Goal: Information Seeking & Learning: Learn about a topic

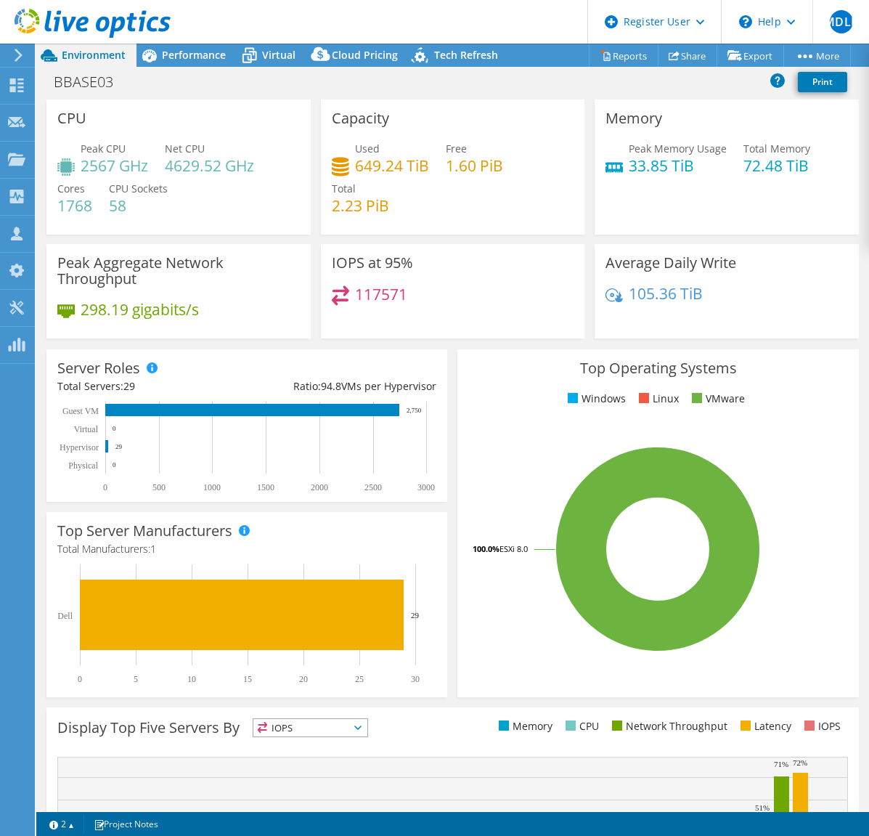
select select "USD"
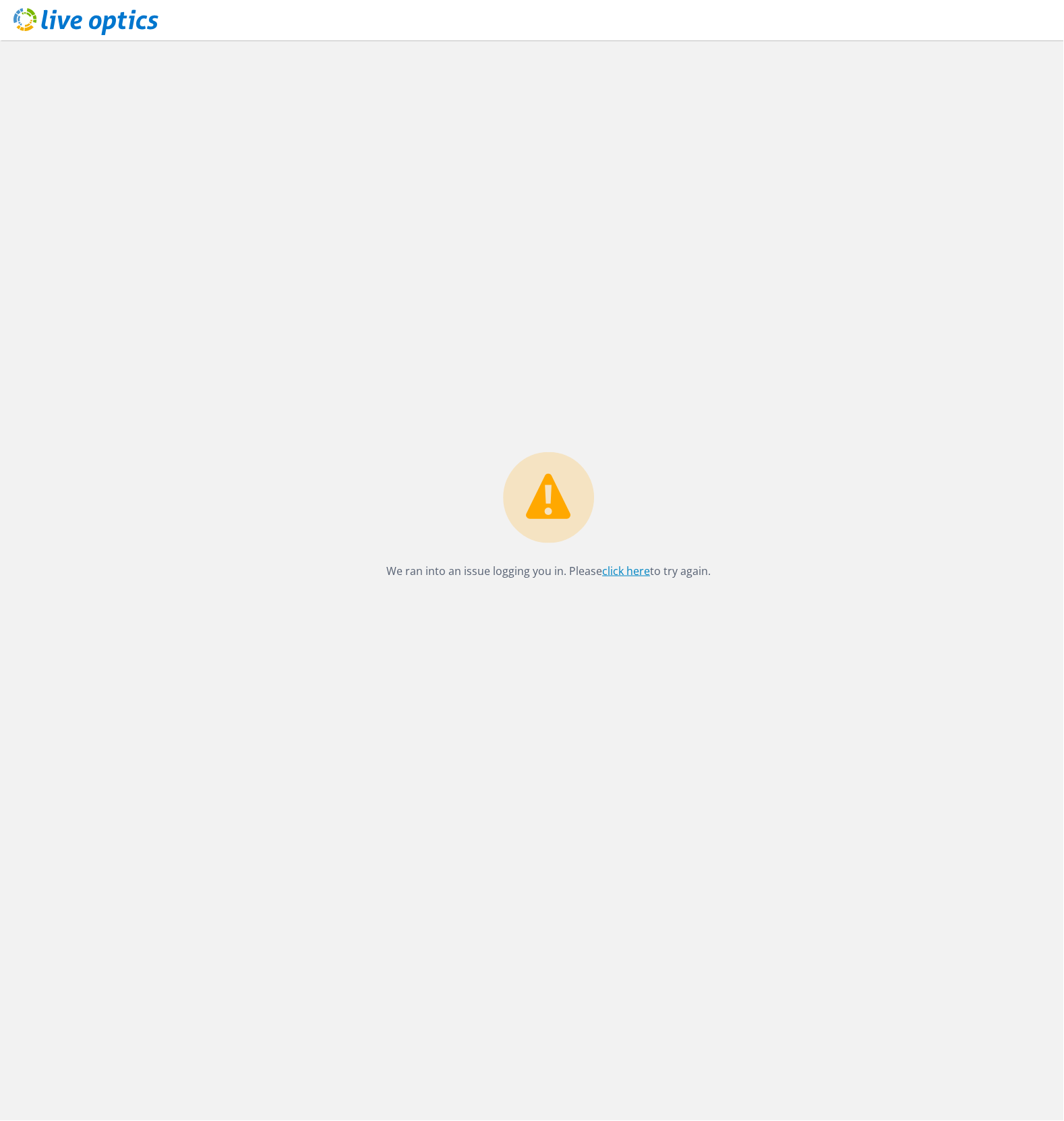
click at [632, 581] on div "We ran into an issue logging you in. Please click here to try again." at bounding box center [549, 519] width 351 height 135
click at [631, 577] on link "click here" at bounding box center [627, 571] width 48 height 15
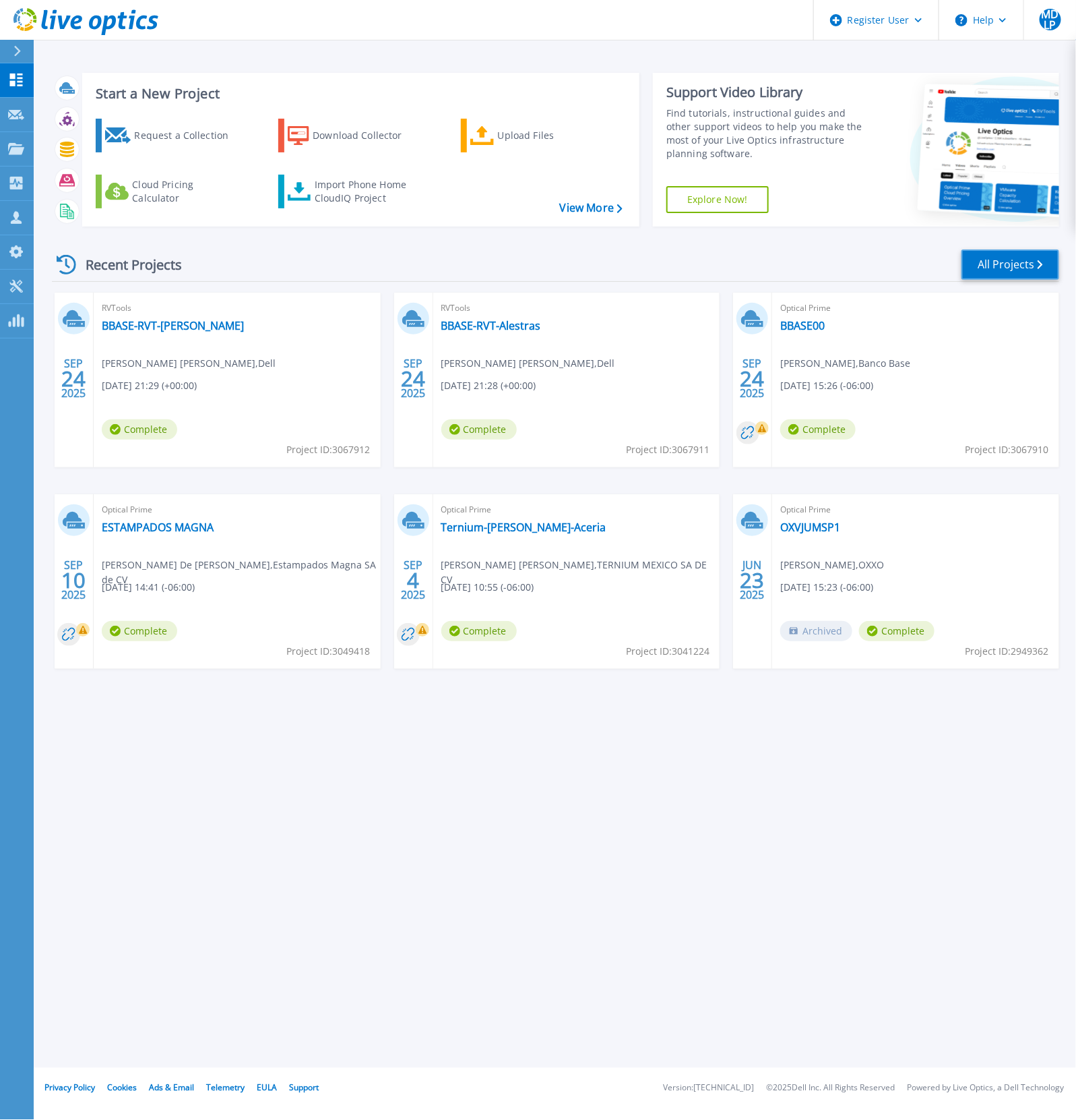
click at [1005, 267] on link "All Projects" at bounding box center [1010, 265] width 97 height 31
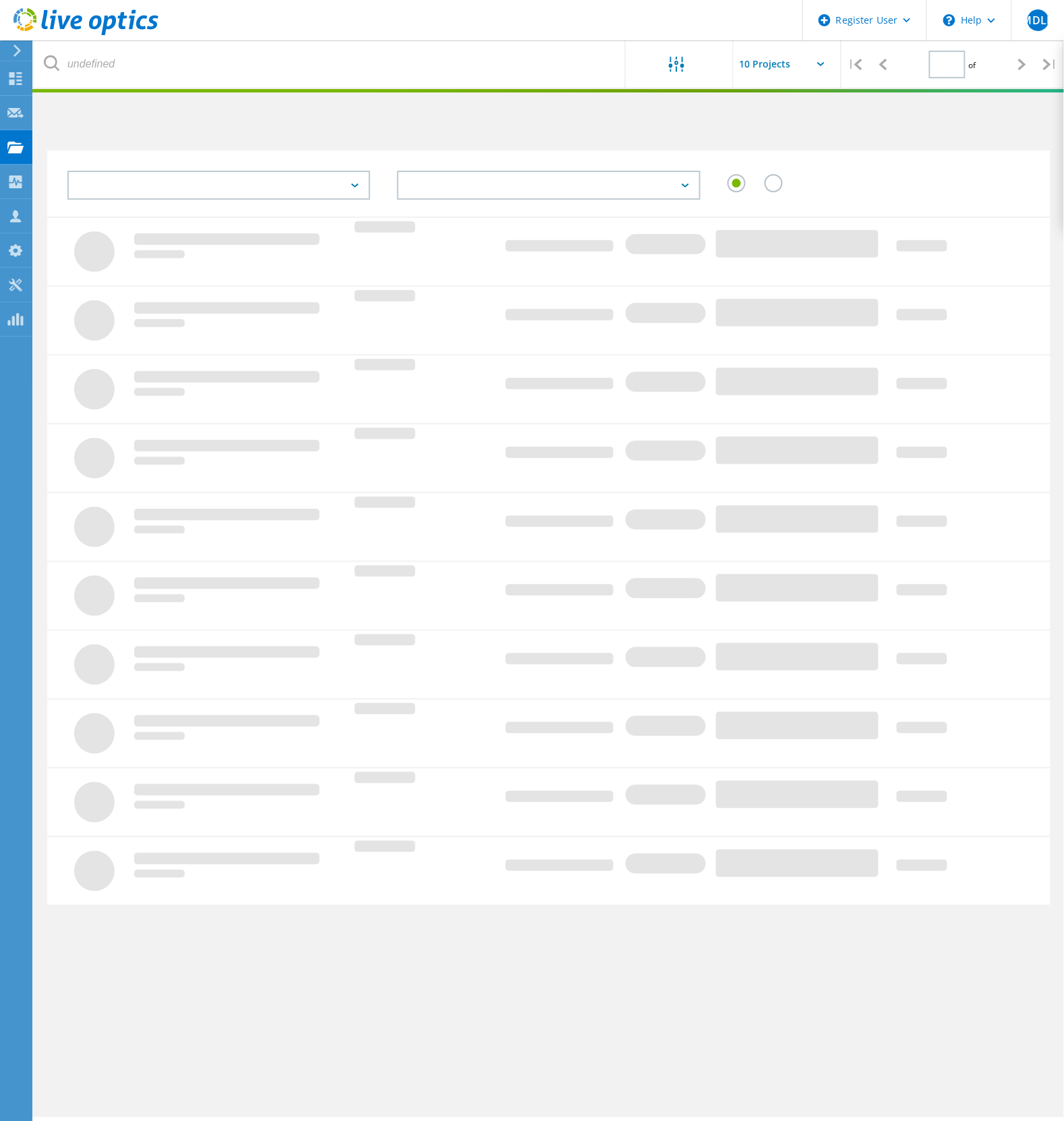
type input "1"
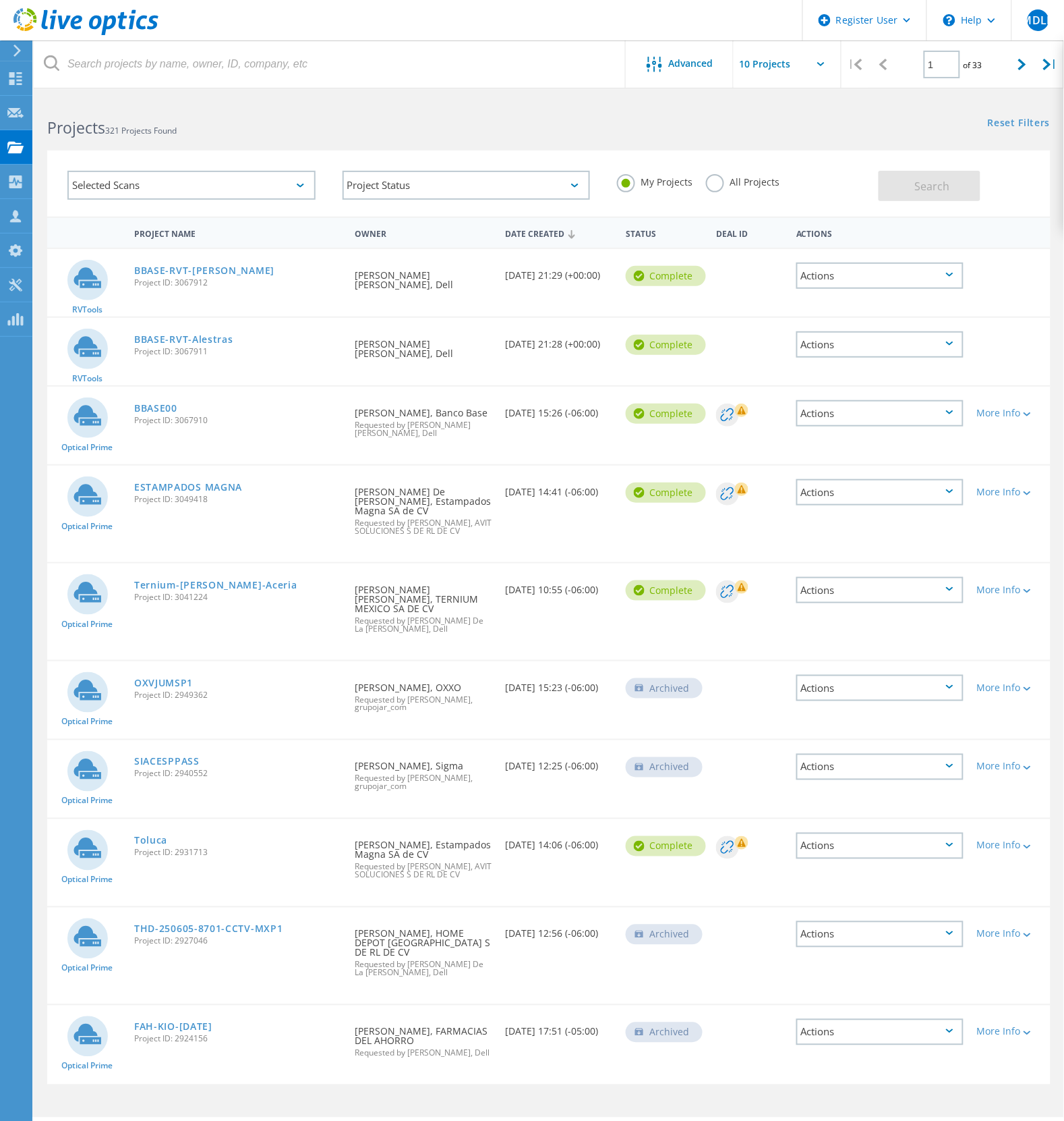
click at [756, 184] on label "All Projects" at bounding box center [742, 180] width 73 height 13
click at [0, 0] on input "All Projects" at bounding box center [0, 0] width 0 height 0
click at [942, 190] on span "Search" at bounding box center [933, 186] width 35 height 15
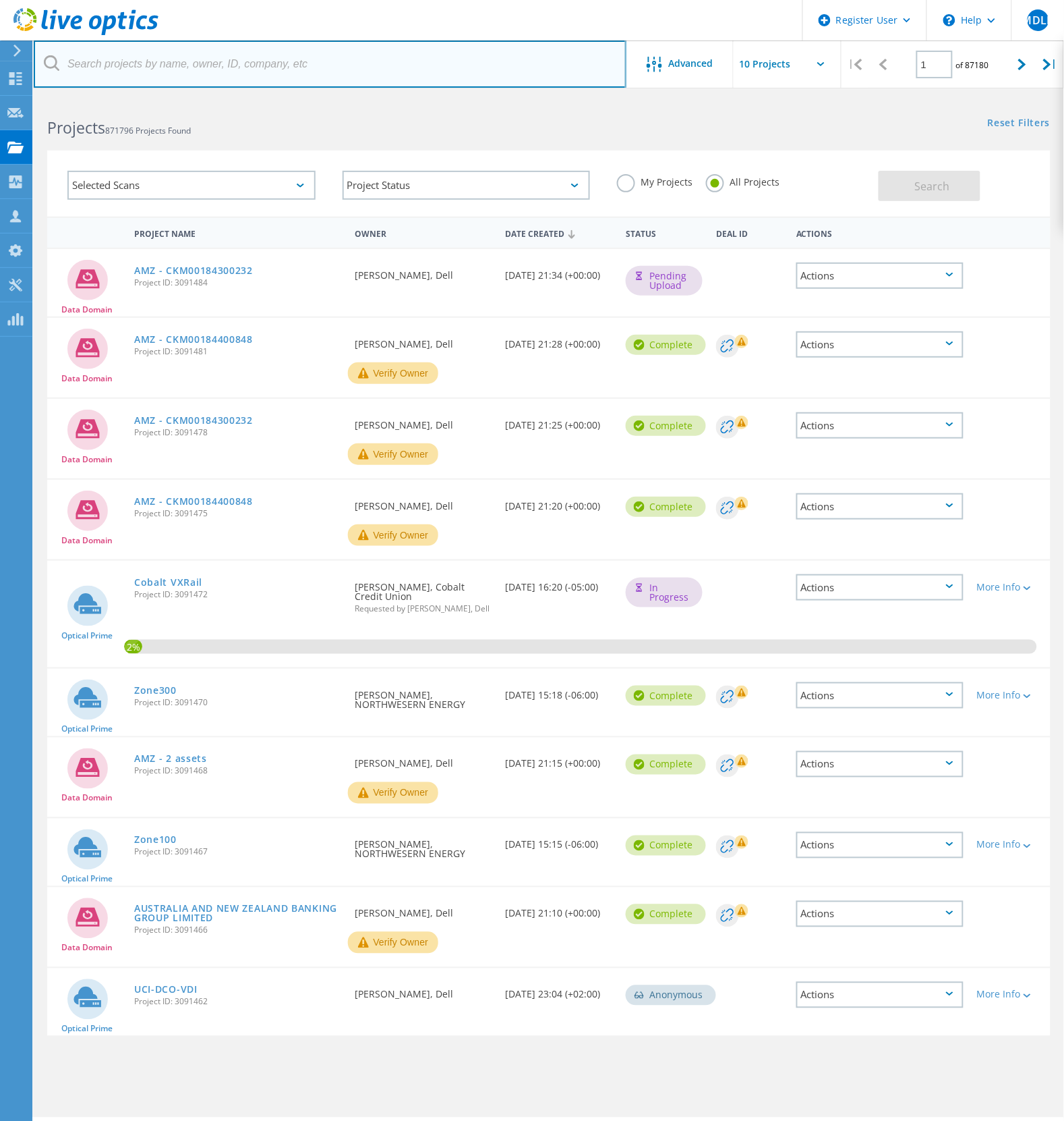
click at [182, 76] on input "text" at bounding box center [330, 64] width 593 height 47
type input "Banco Base"
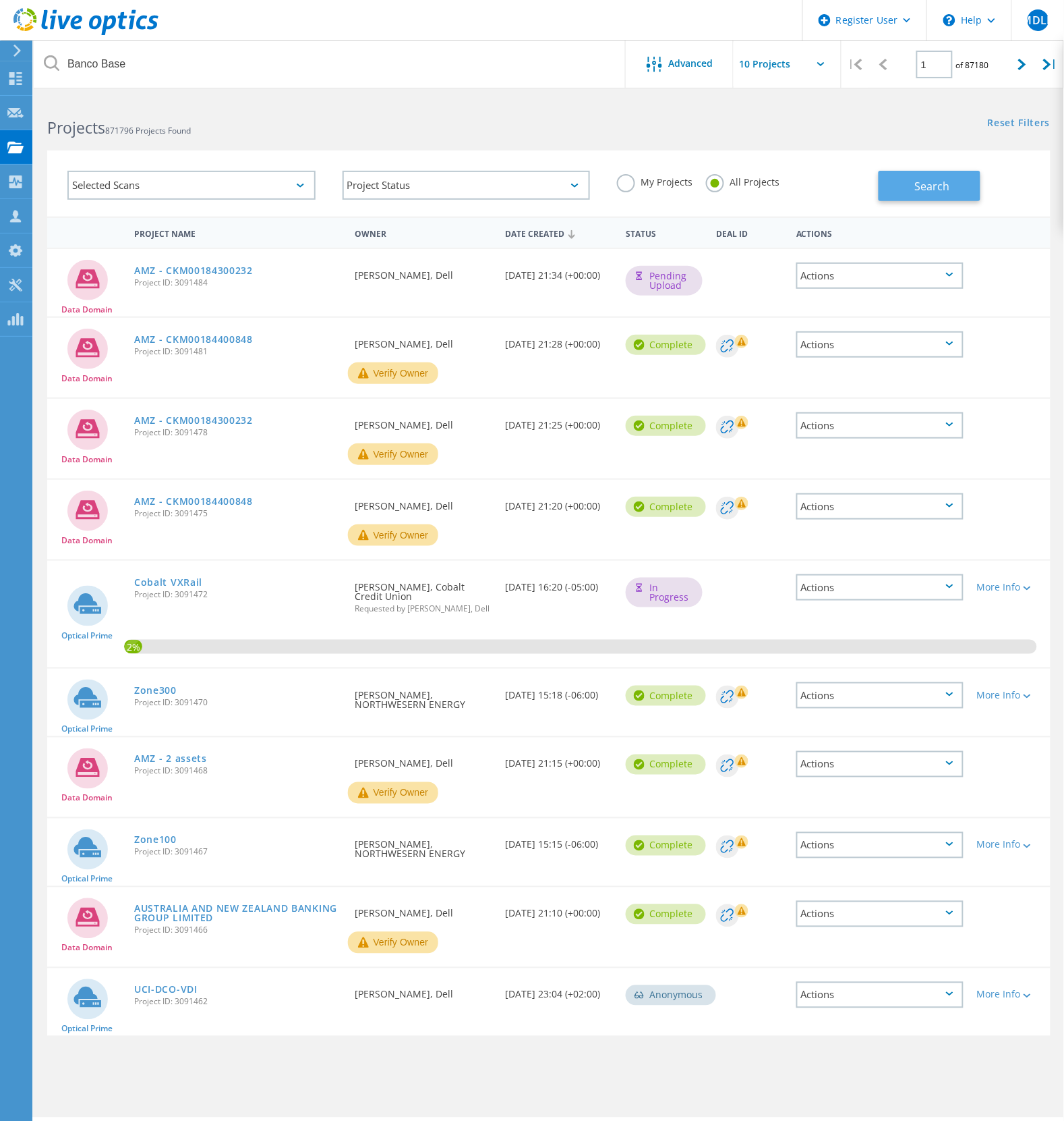
click at [904, 190] on button "Search" at bounding box center [930, 186] width 102 height 31
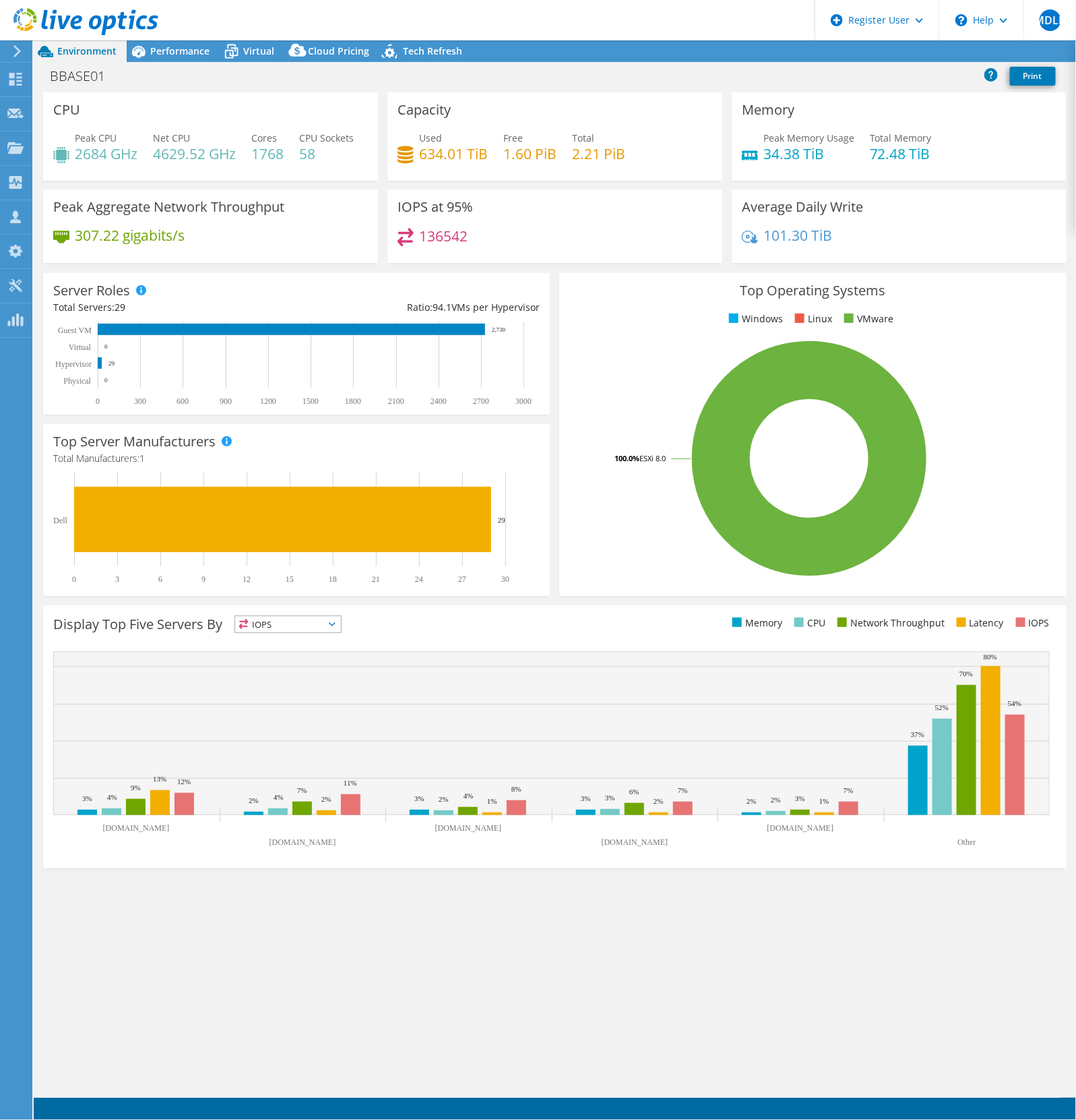
select select "USD"
click at [179, 43] on div "Performance" at bounding box center [173, 51] width 93 height 21
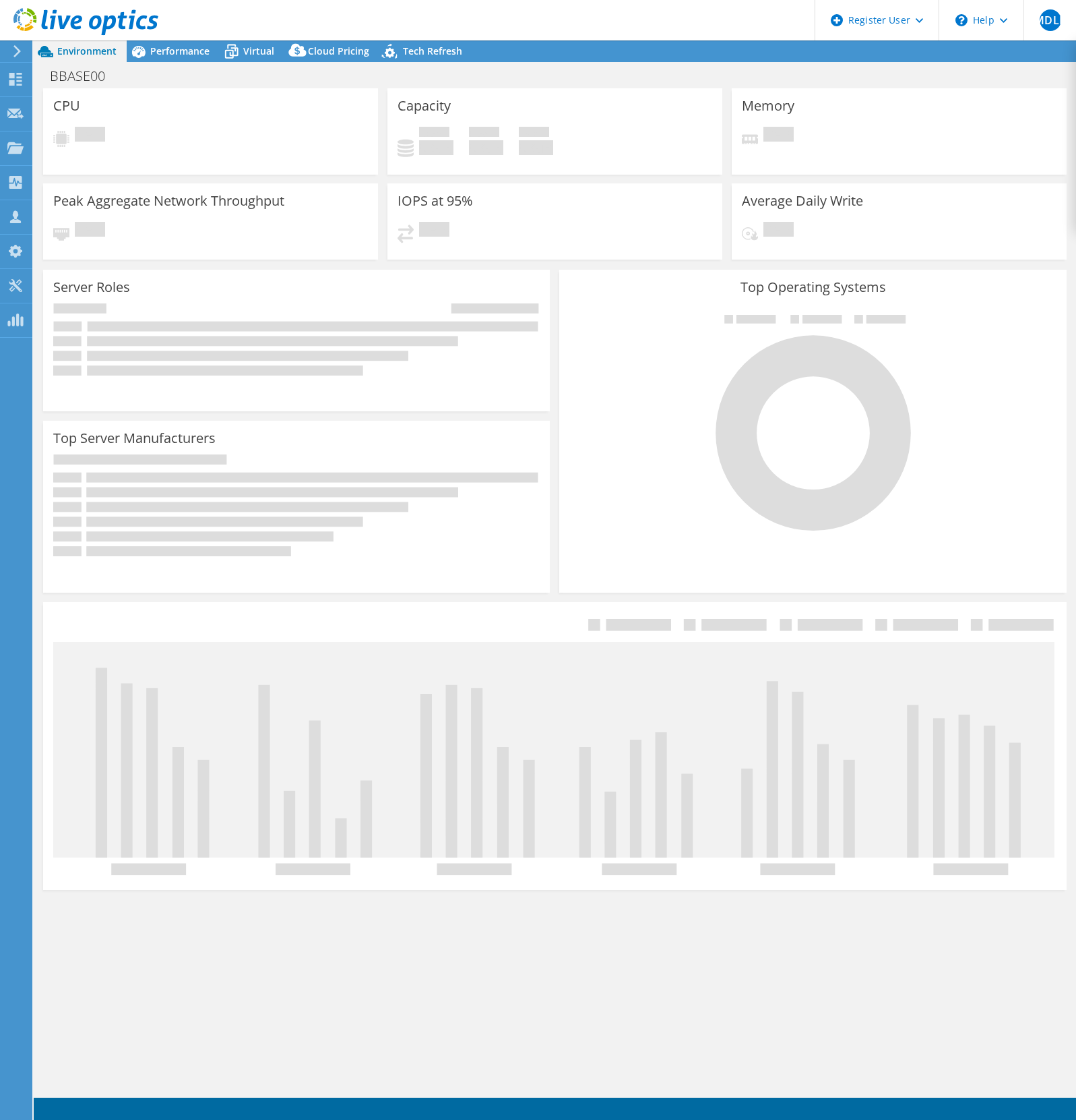
select select "USD"
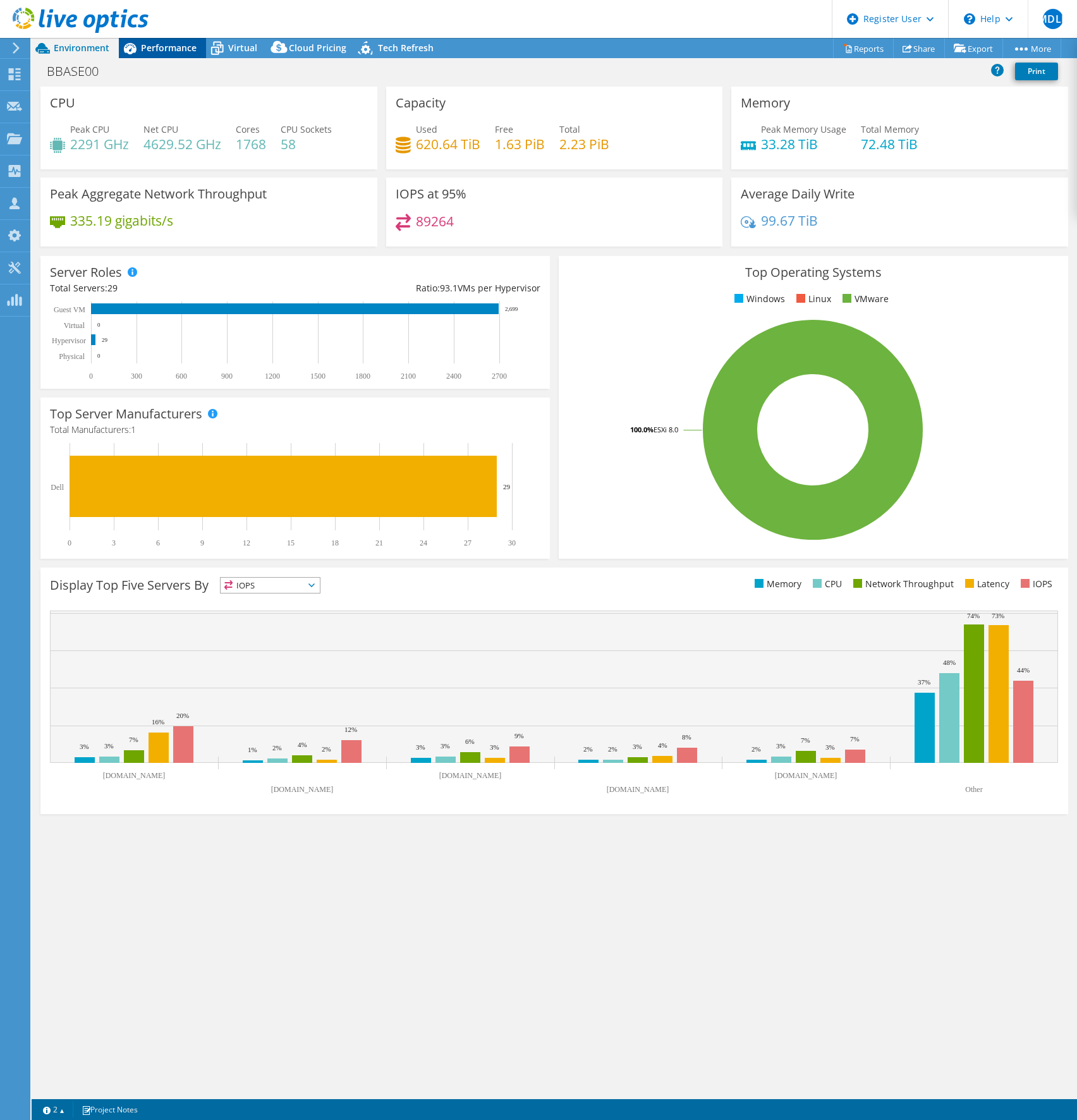
click at [178, 47] on span "Performance" at bounding box center [169, 48] width 56 height 12
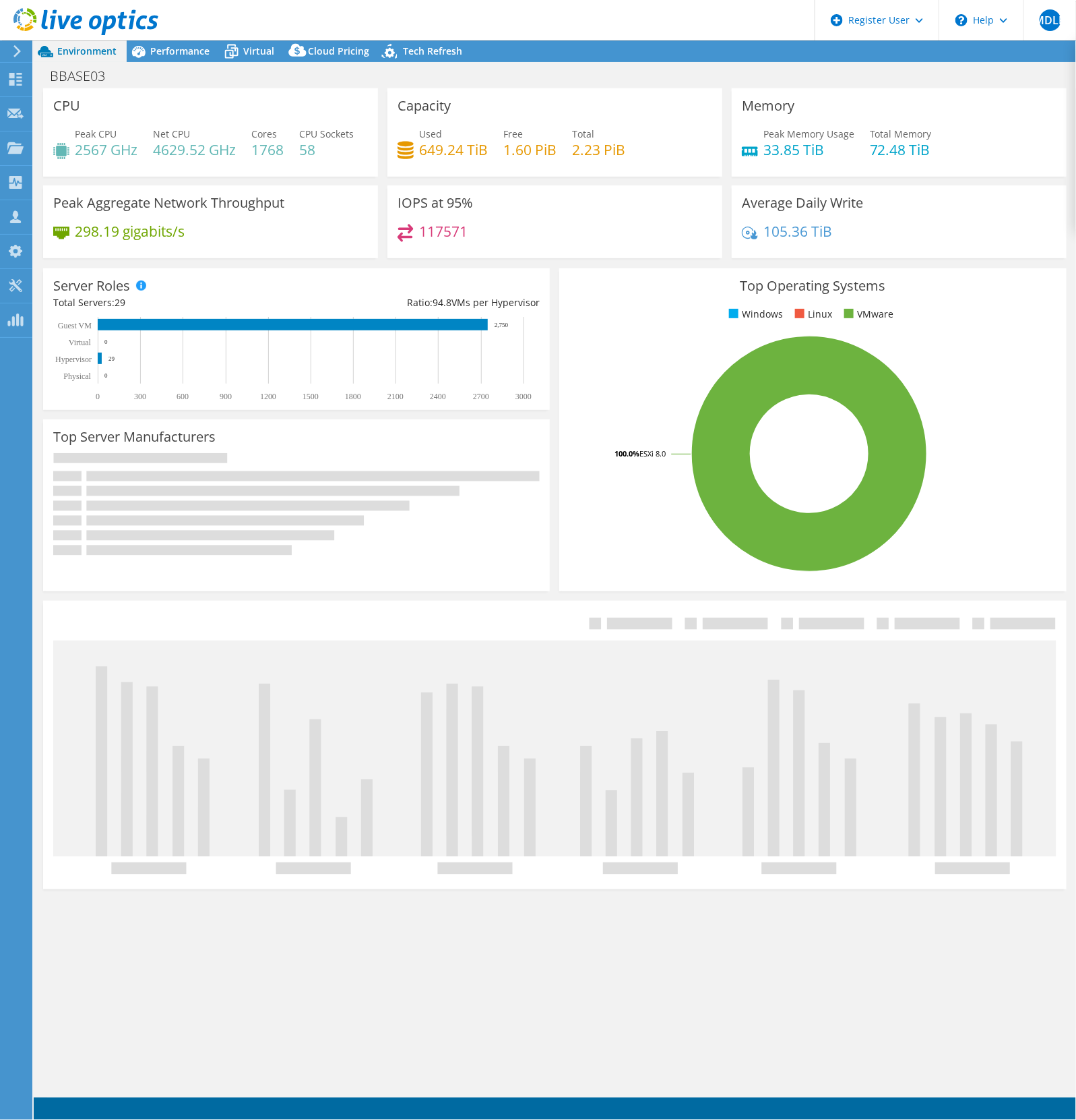
select select "USD"
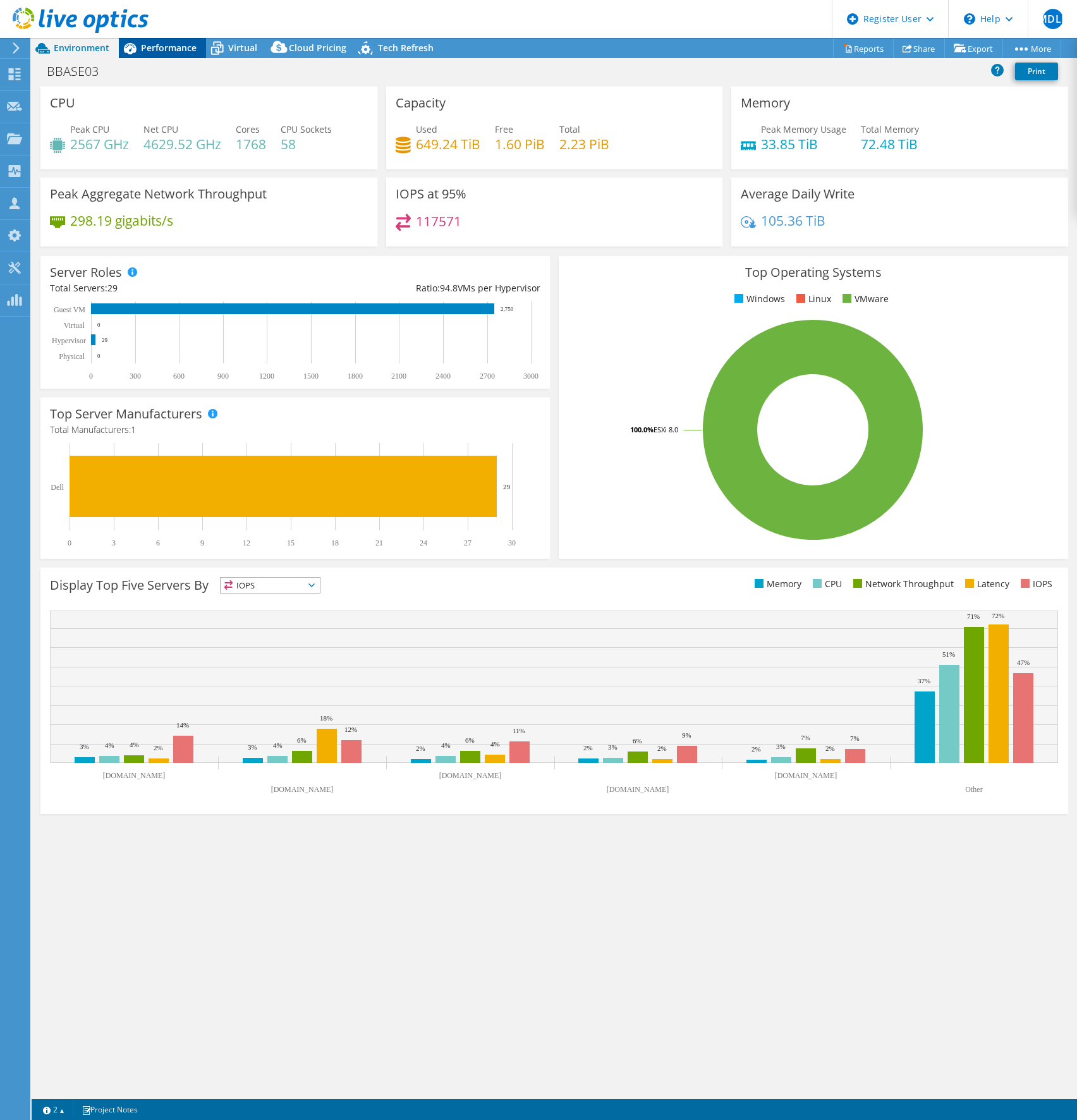
click at [174, 50] on span "Performance" at bounding box center [169, 48] width 56 height 12
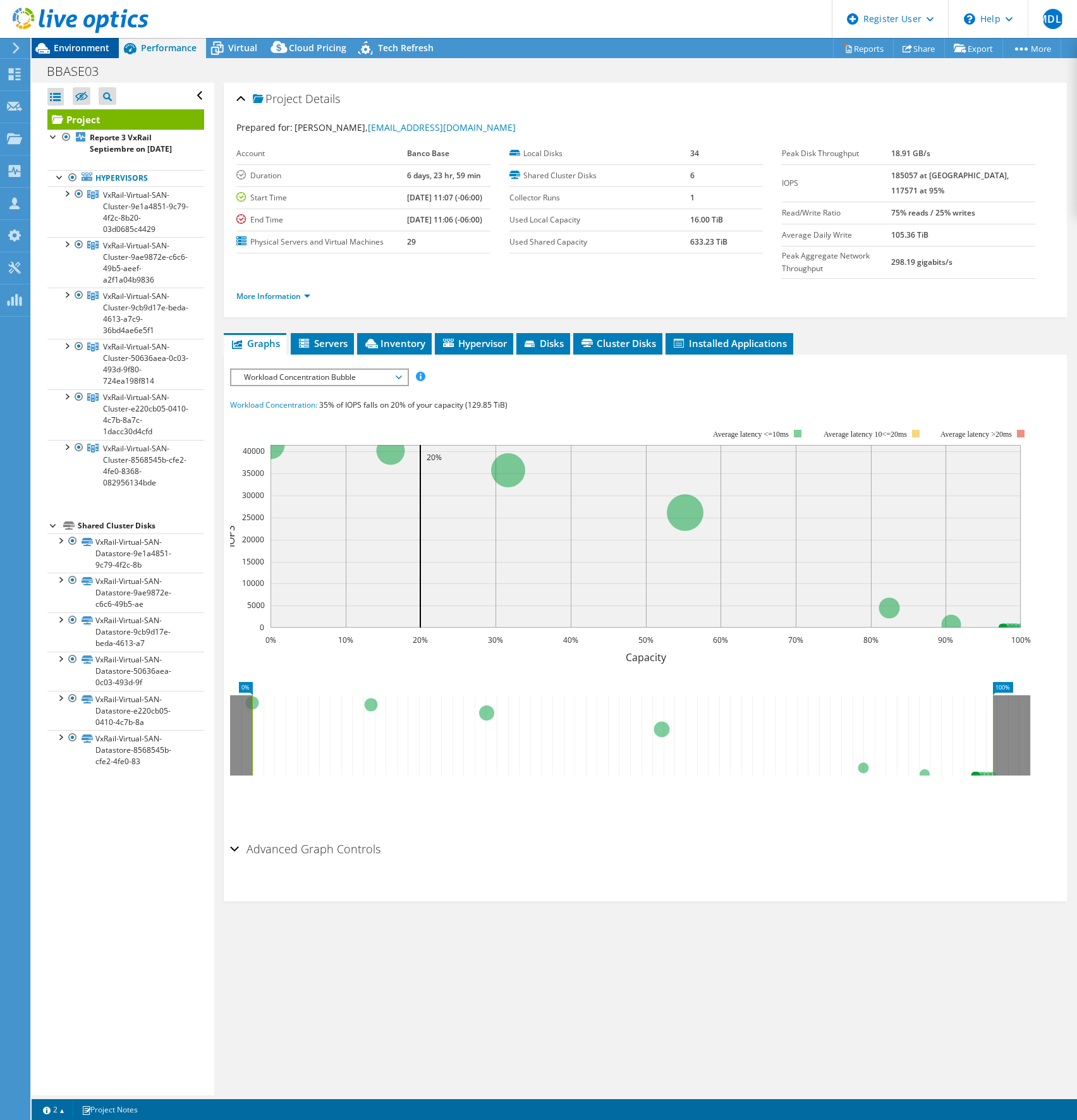
click at [95, 50] on span "Environment" at bounding box center [82, 48] width 56 height 12
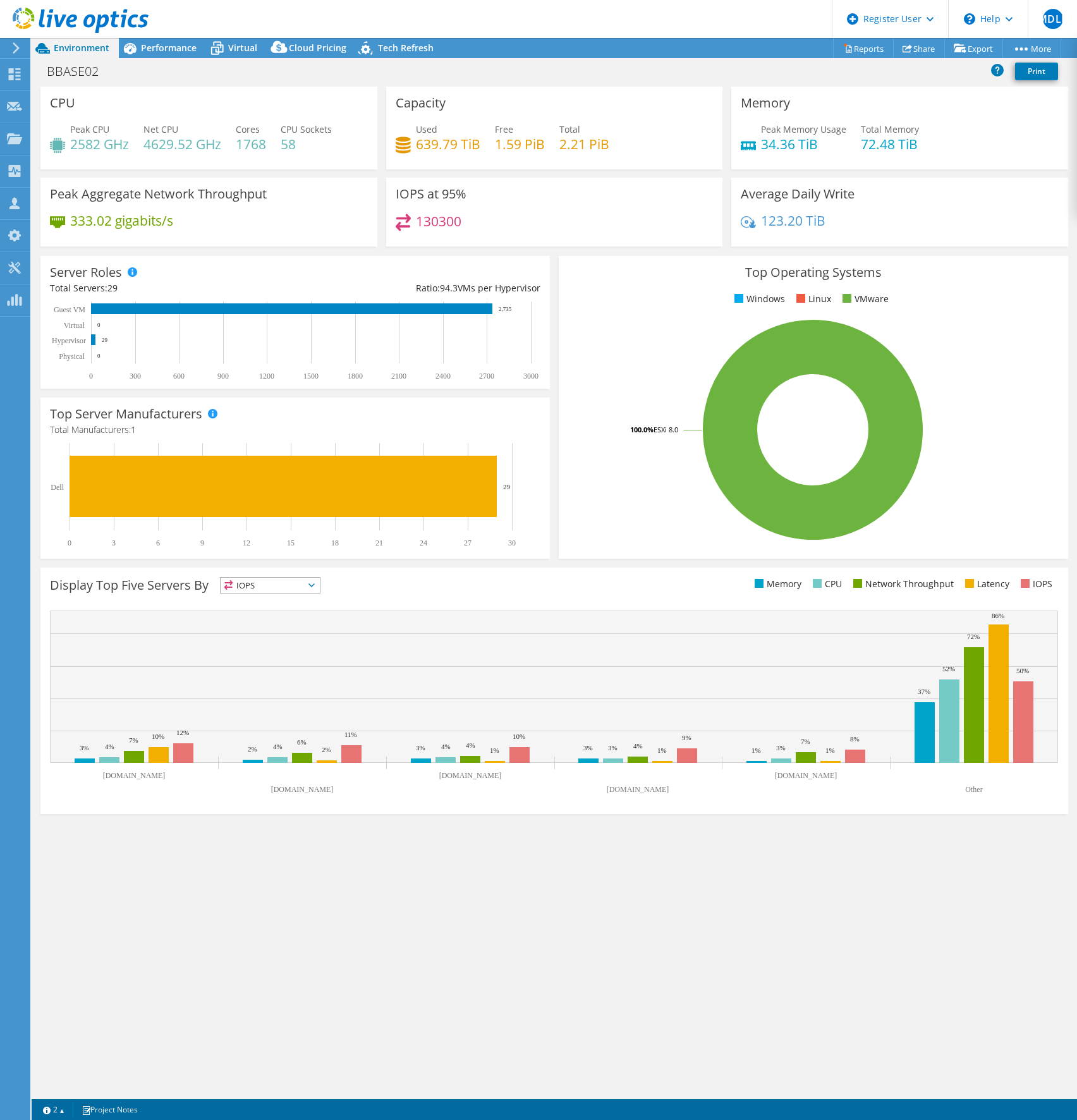
drag, startPoint x: 173, startPoint y: 42, endPoint x: 235, endPoint y: 99, distance: 84.2
click at [173, 43] on span "Performance" at bounding box center [169, 48] width 56 height 12
